Goal: Task Accomplishment & Management: Manage account settings

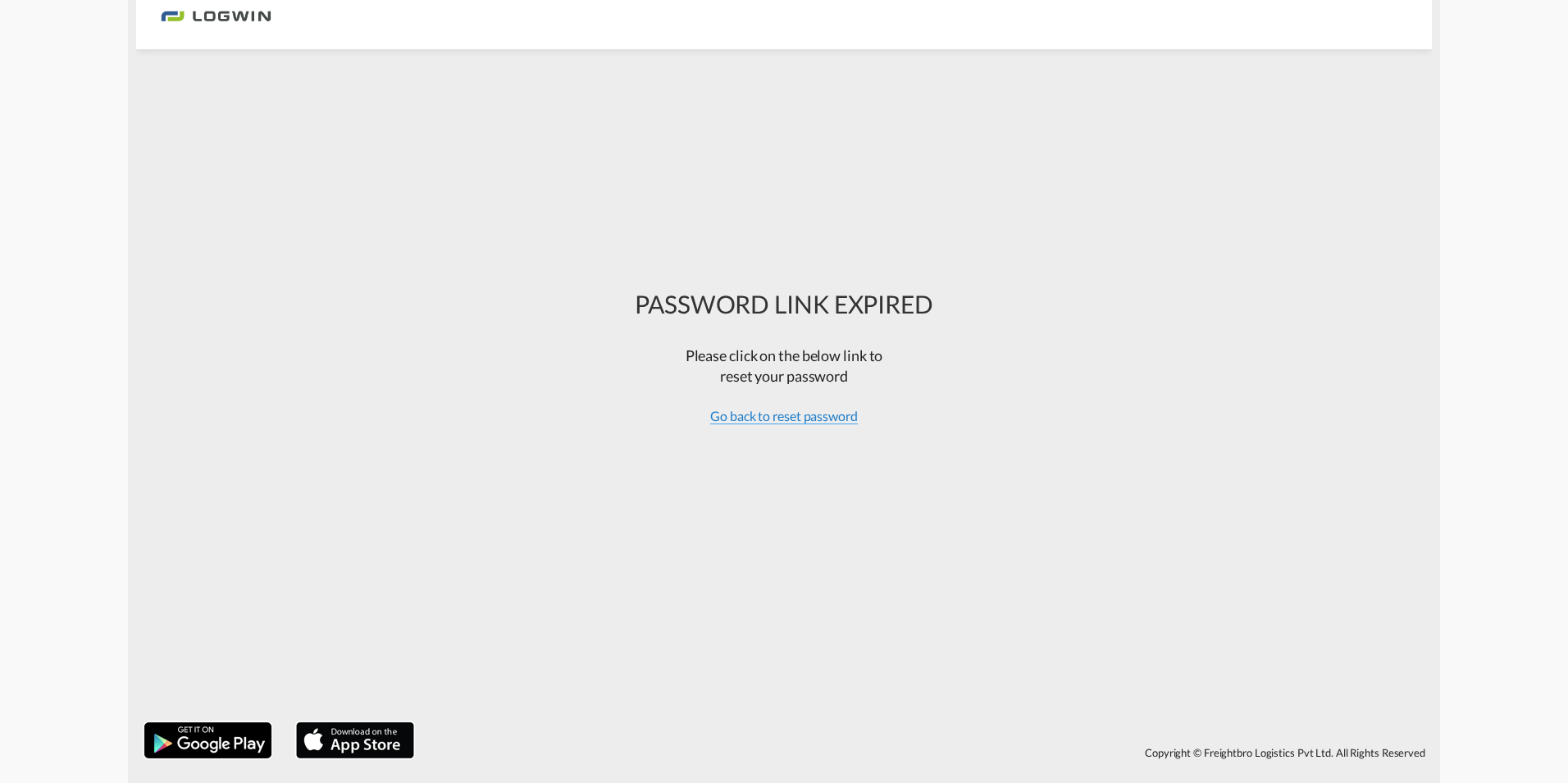
click at [811, 416] on span "Go back to reset password" at bounding box center [784, 416] width 148 height 17
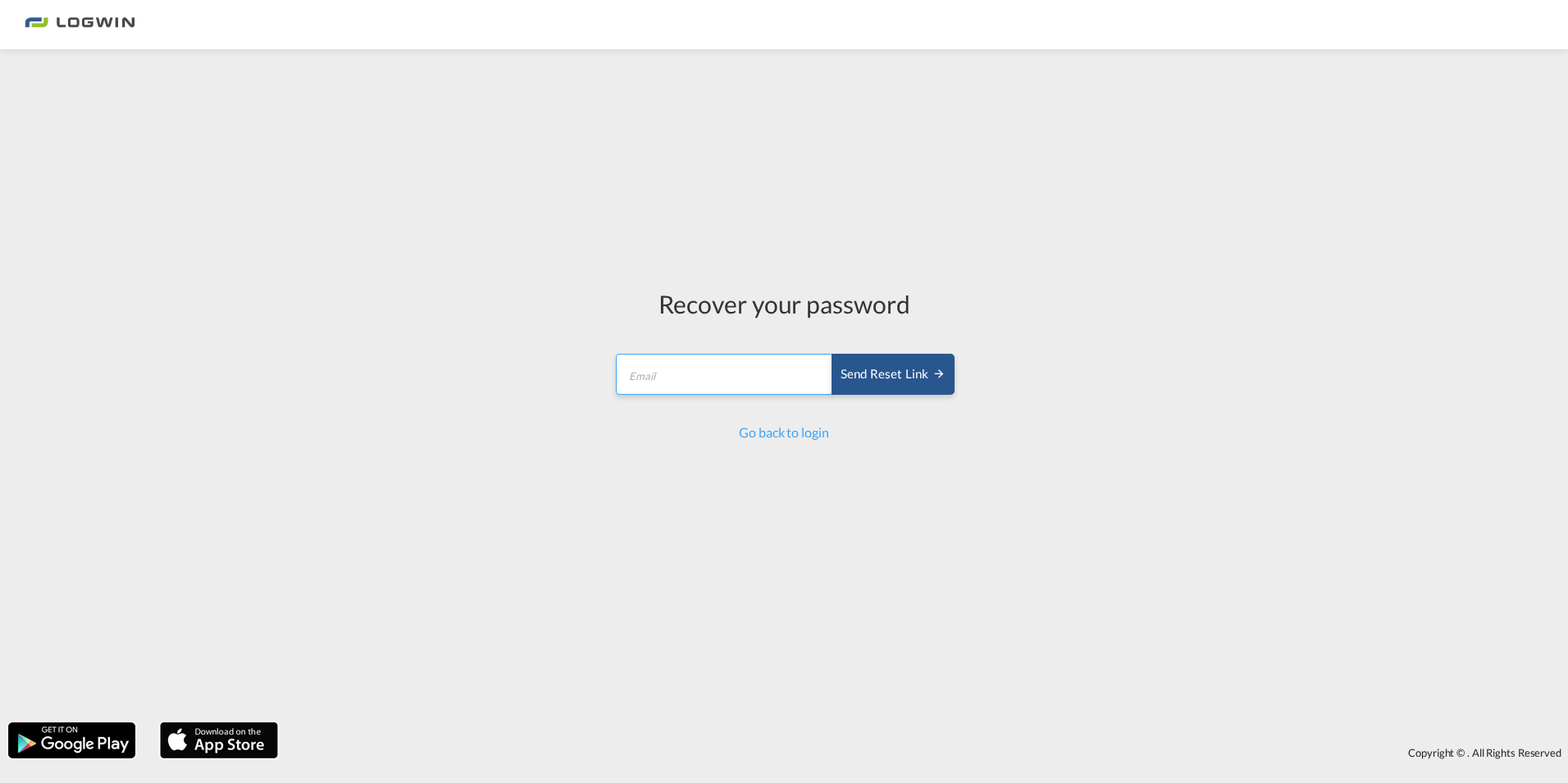
click at [695, 382] on input "email" at bounding box center [725, 373] width 218 height 41
click at [876, 371] on div "Send reset link" at bounding box center [893, 374] width 105 height 19
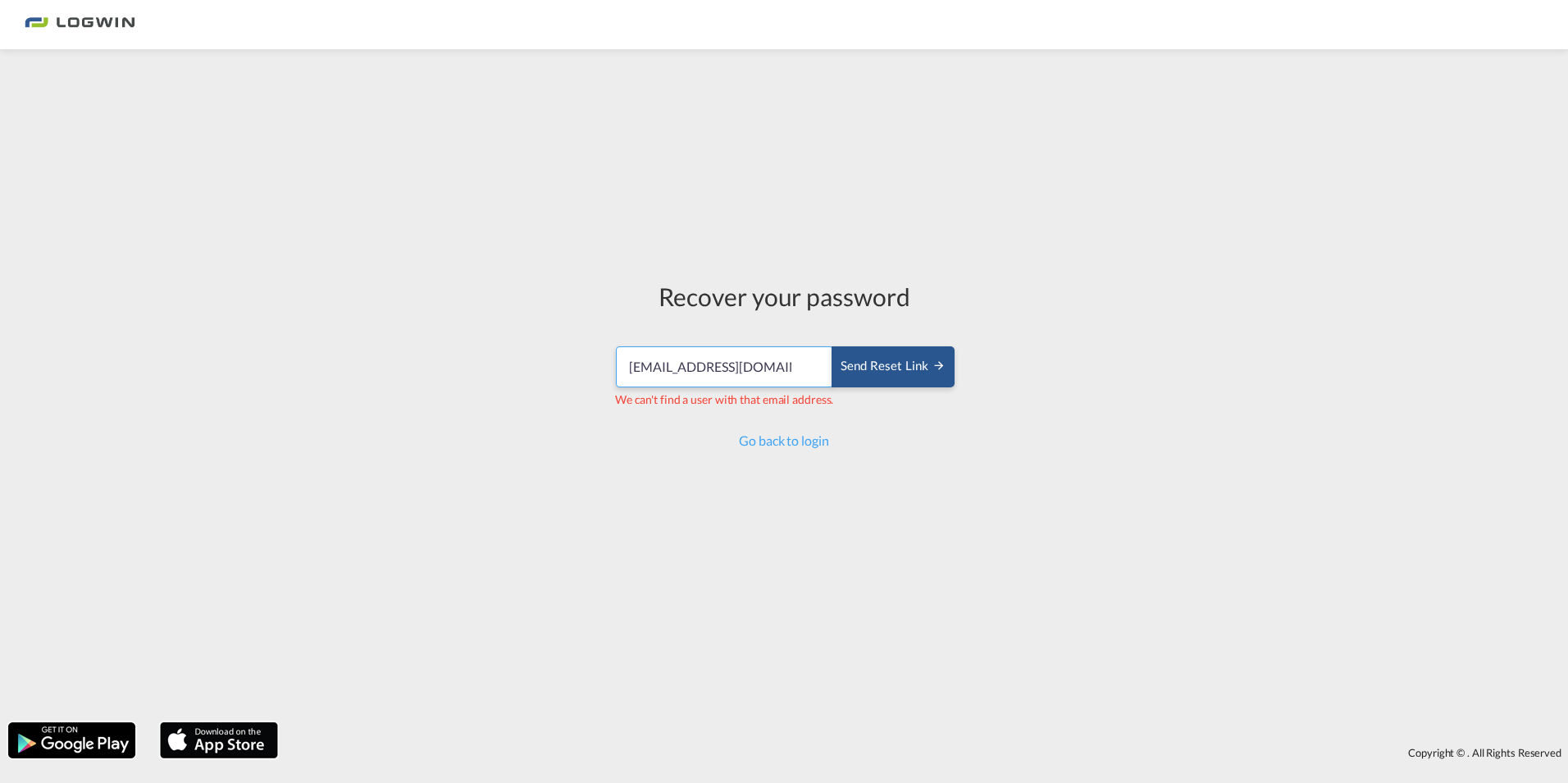
click at [769, 357] on input "[EMAIL_ADDRESS][DOMAIN_NAME]" at bounding box center [725, 366] width 218 height 41
drag, startPoint x: 721, startPoint y: 367, endPoint x: 317, endPoint y: 315, distance: 407.3
click at [320, 316] on div "Recover your password [EMAIL_ADDRESS][DOMAIN_NAME] Send reset link We can't fin…" at bounding box center [784, 386] width 1568 height 657
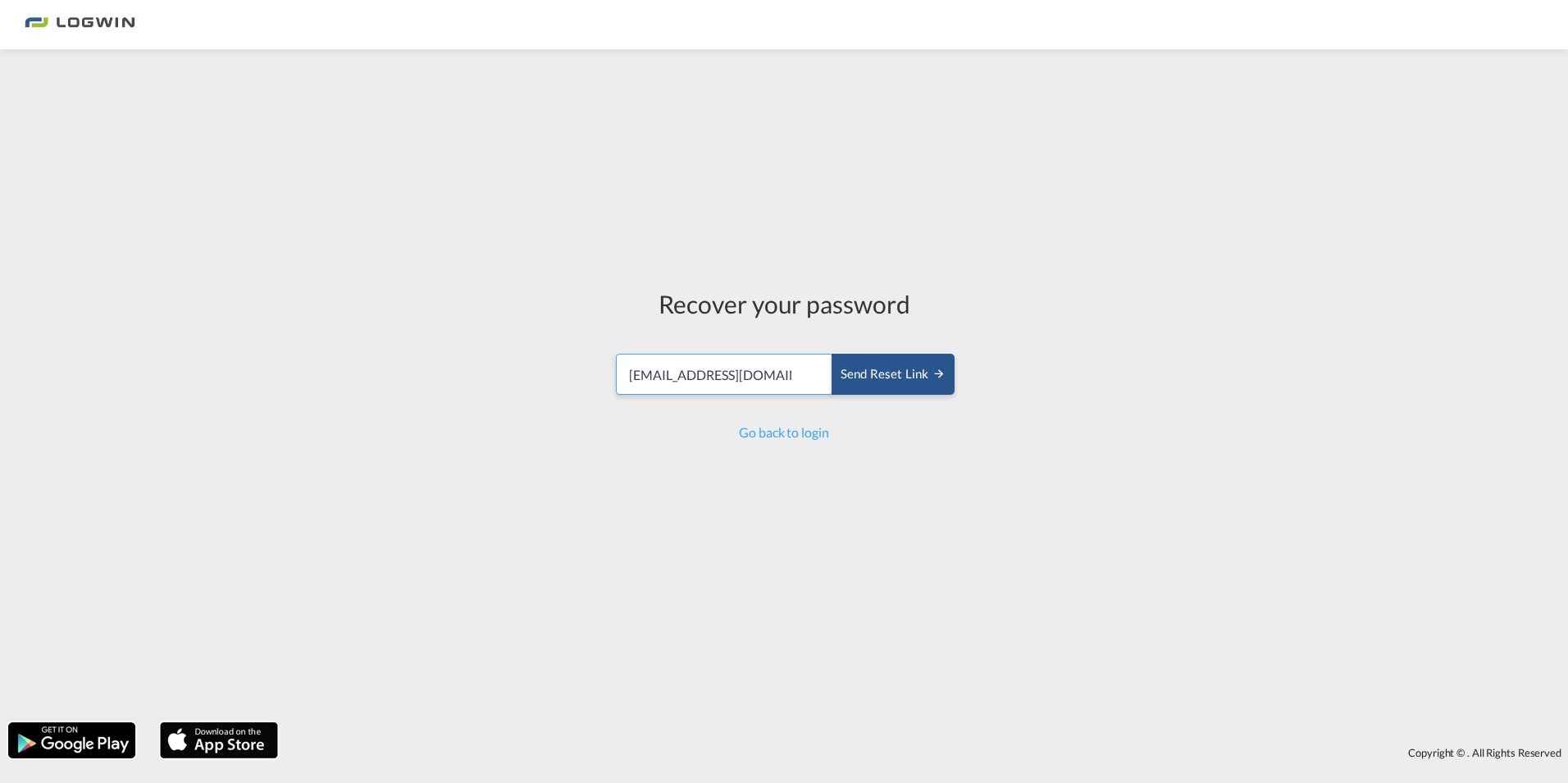
drag, startPoint x: 659, startPoint y: 363, endPoint x: 573, endPoint y: 351, distance: 86.8
click at [573, 351] on div "Recover your password wirtzdaniel@t-online.de Send reset link Send reset link G…" at bounding box center [784, 386] width 1568 height 657
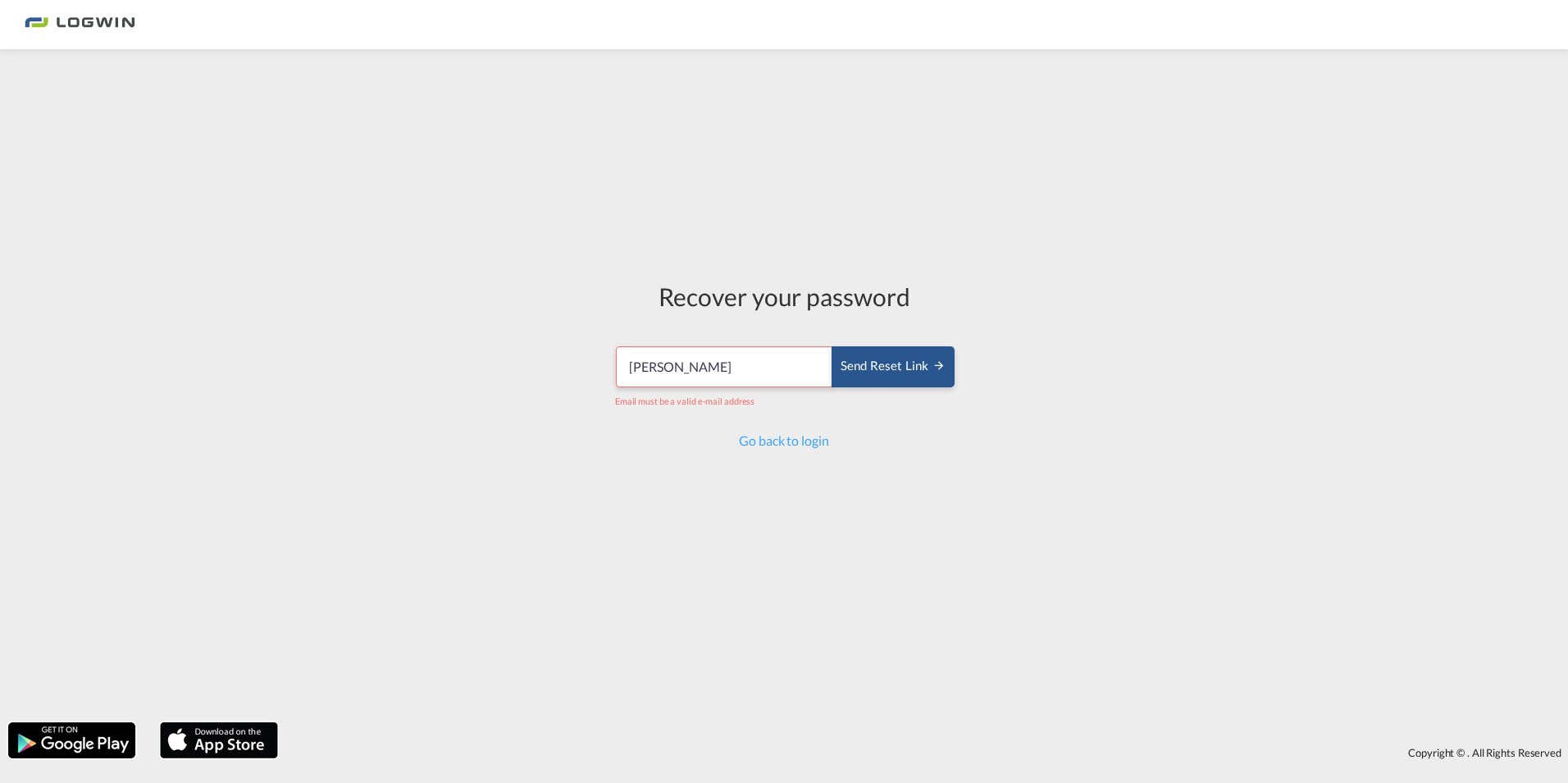
type input "[PERSON_NAME][EMAIL_ADDRESS][PERSON_NAME][DOMAIN_NAME]"
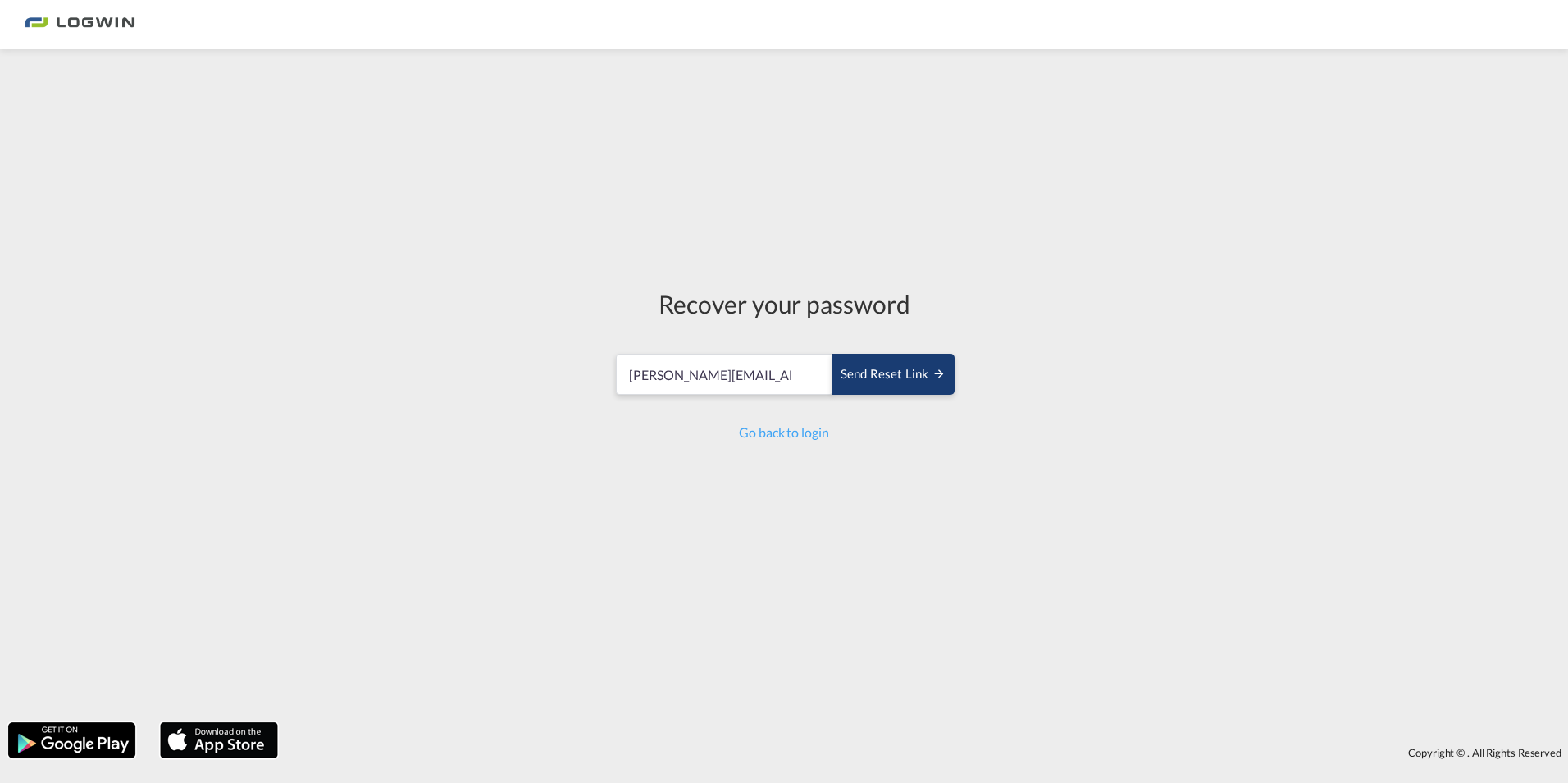
click at [888, 360] on button "Send reset link" at bounding box center [893, 373] width 123 height 41
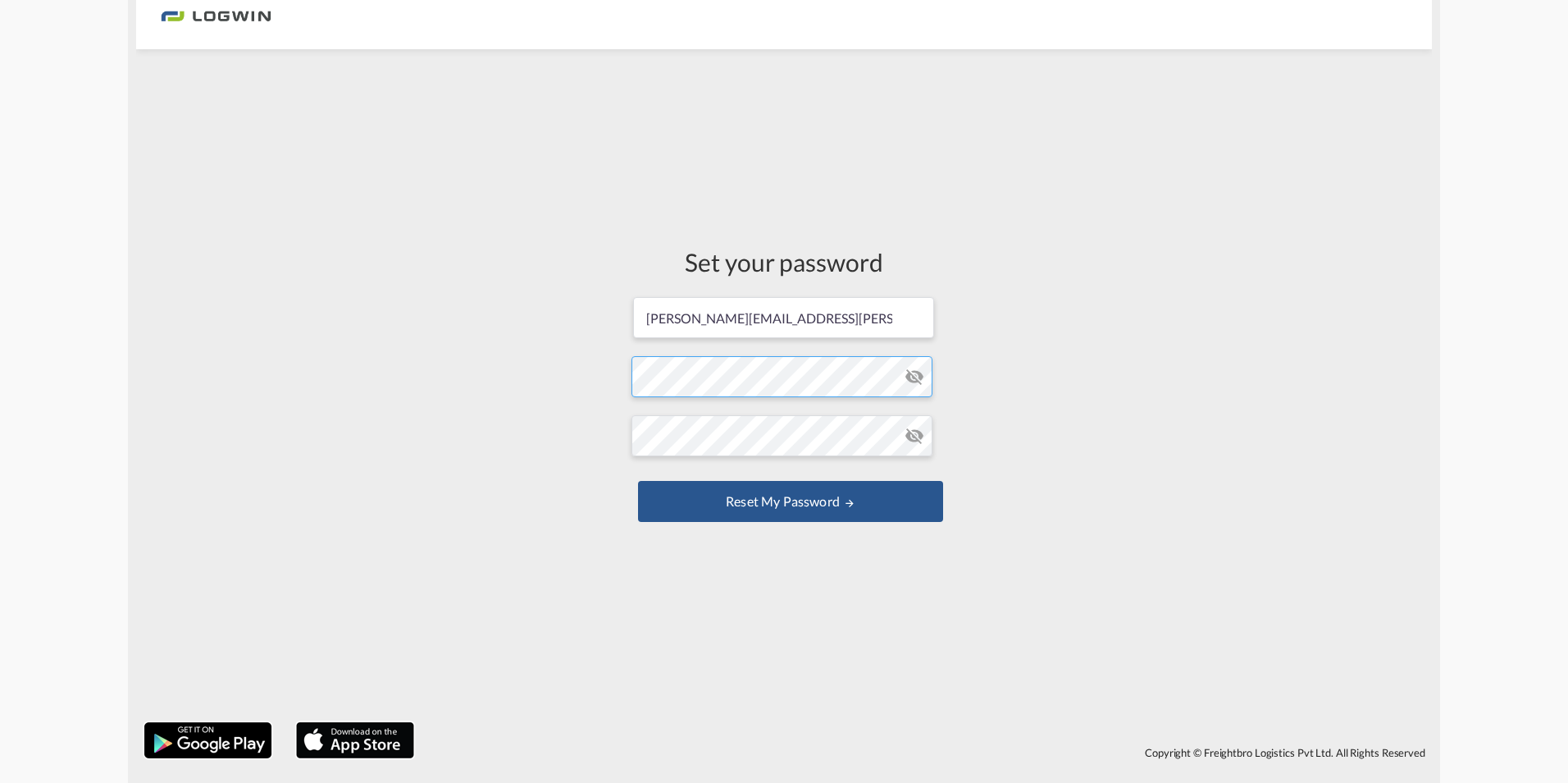
click at [762, 375] on form "[PERSON_NAME][EMAIL_ADDRESS][PERSON_NAME][DOMAIN_NAME] Password must contain th…" at bounding box center [784, 411] width 305 height 231
click at [804, 490] on button "Reset my password" at bounding box center [790, 500] width 305 height 41
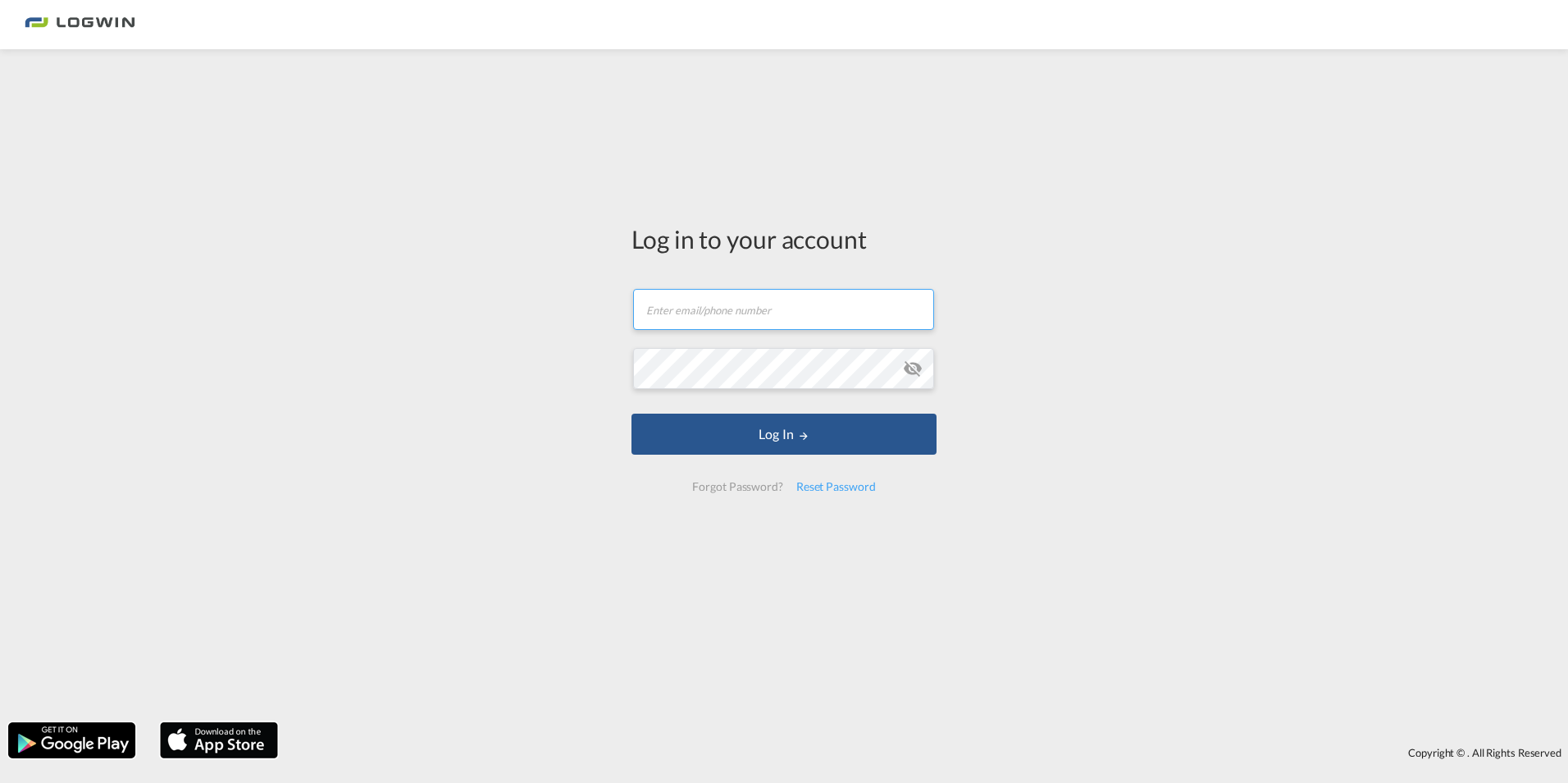
type input "[PERSON_NAME][EMAIL_ADDRESS][PERSON_NAME][DOMAIN_NAME]"
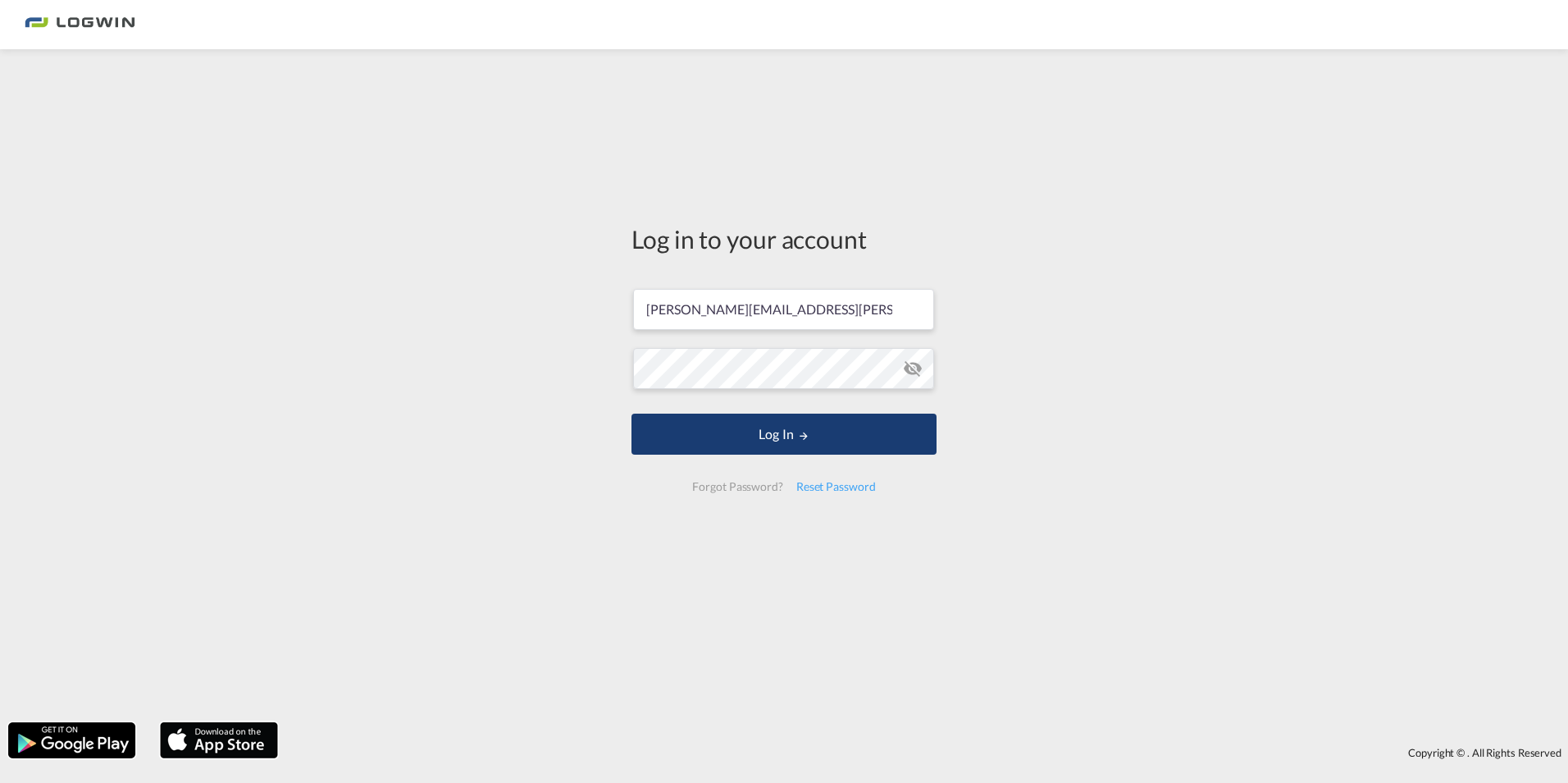
click at [756, 444] on button "Log In" at bounding box center [784, 433] width 305 height 41
